Goal: Information Seeking & Learning: Check status

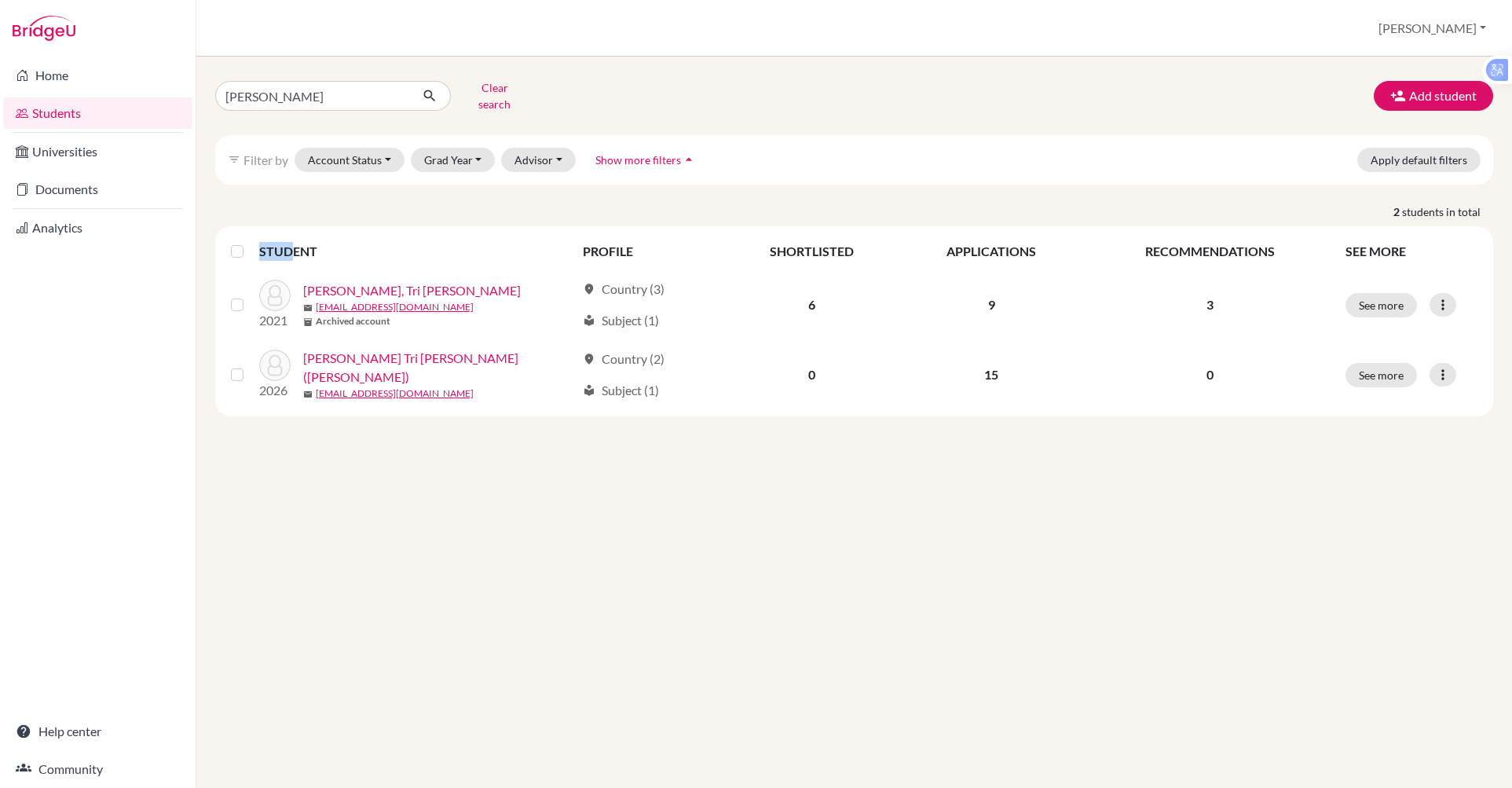
drag, startPoint x: 403, startPoint y: 217, endPoint x: 294, endPoint y: 253, distance: 114.8
click at [294, 253] on div "STUDENT PROFILE SHORTLISTED APPLICATIONS RECOMMENDATIONS SEE MORE 2021 Diep, Tr…" at bounding box center [854, 321] width 1278 height 190
click at [51, 194] on link "Documents" at bounding box center [97, 189] width 190 height 31
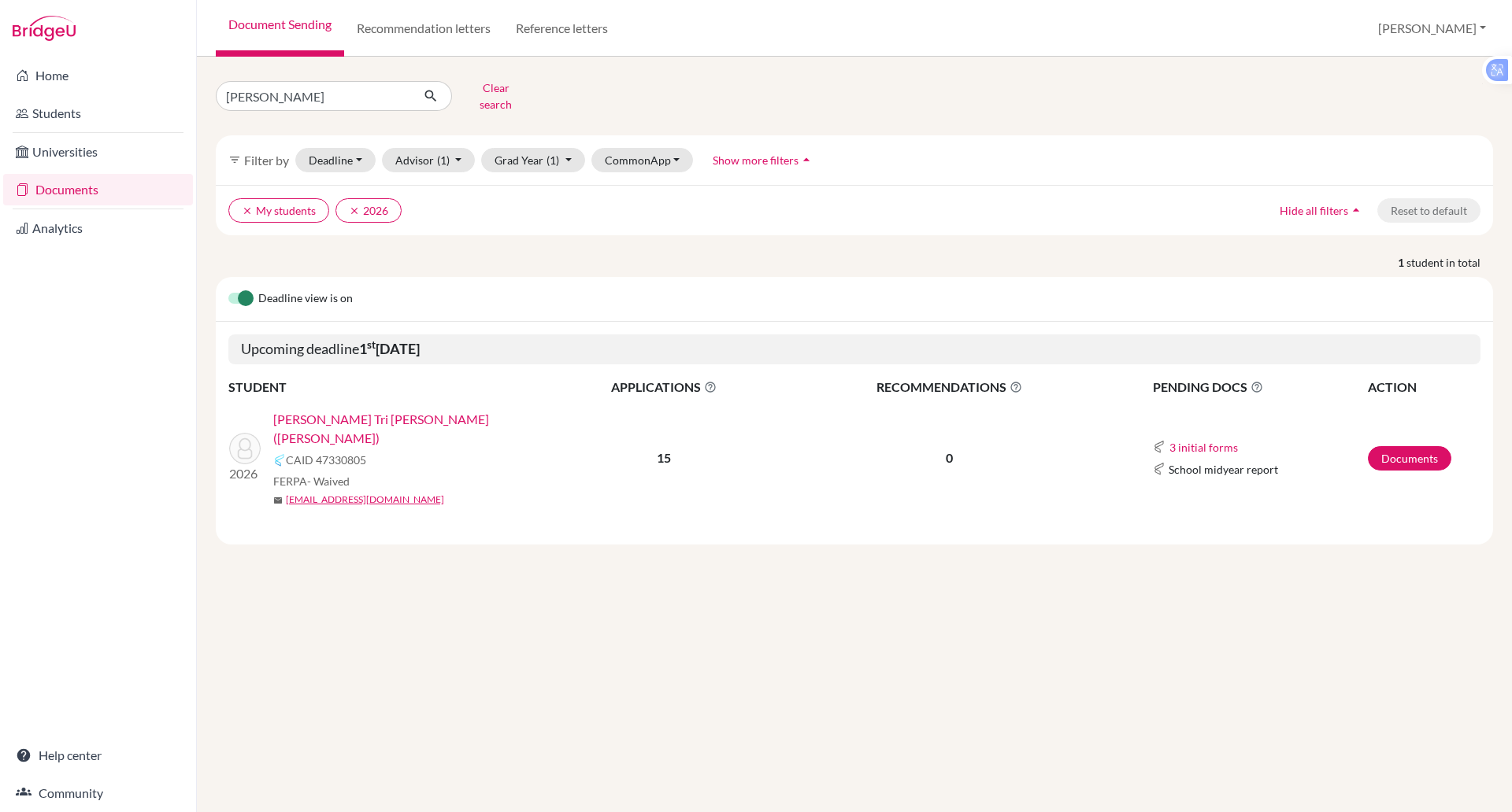
click at [71, 190] on link "Documents" at bounding box center [97, 189] width 190 height 31
click at [369, 199] on button "clear 2026" at bounding box center [368, 211] width 66 height 24
click at [440, 153] on span "(1)" at bounding box center [443, 160] width 13 height 14
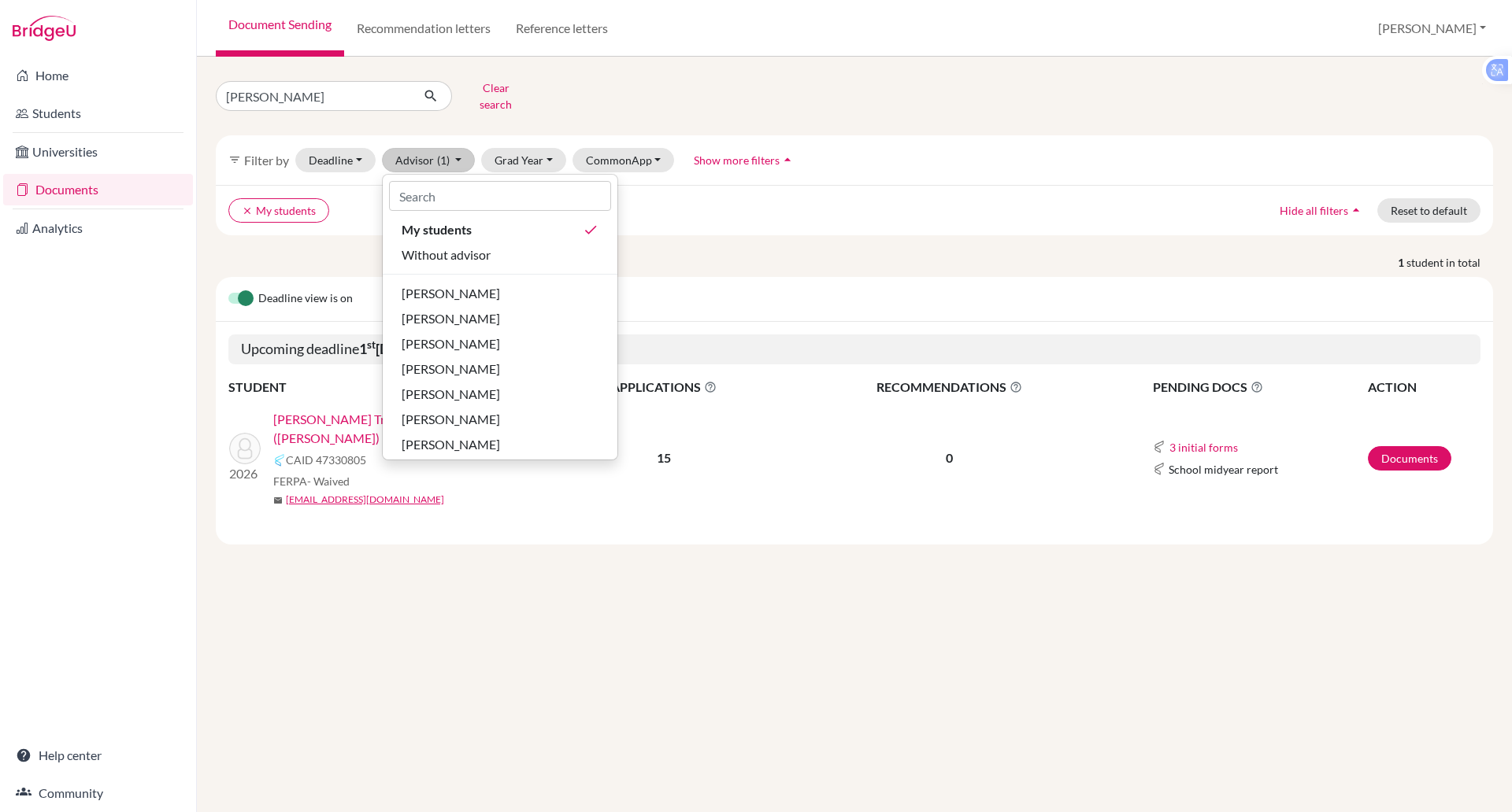
click at [673, 254] on p "1 student in total" at bounding box center [854, 262] width 1300 height 17
